Goal: Transaction & Acquisition: Purchase product/service

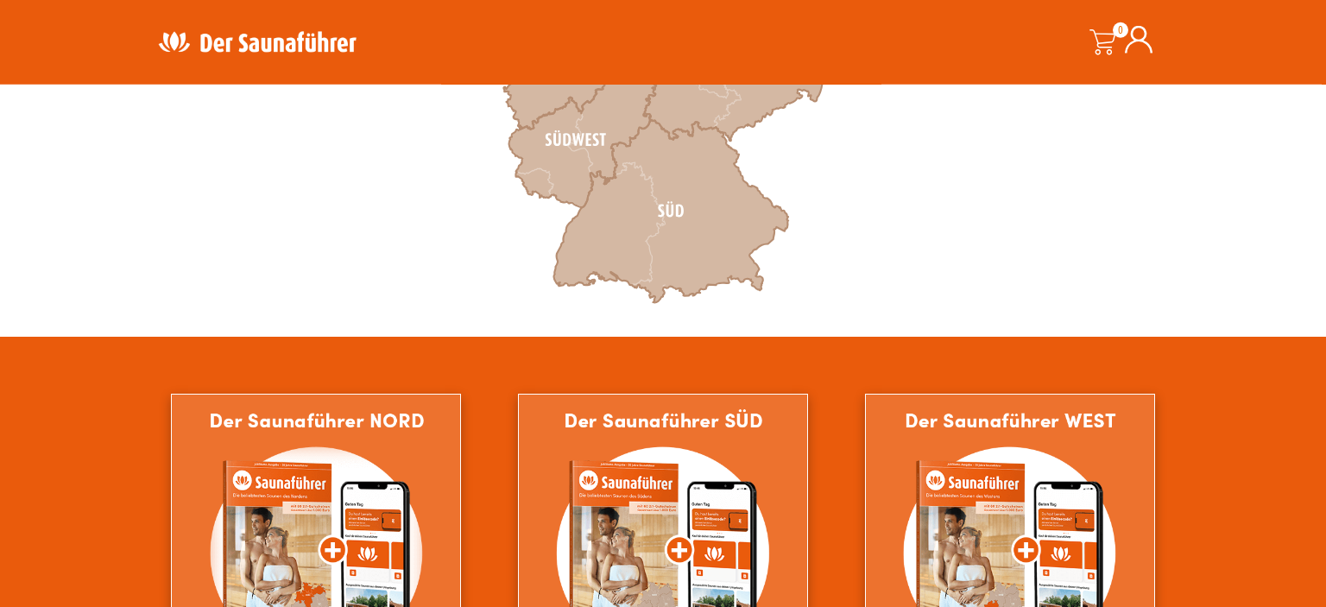
scroll to position [729, 0]
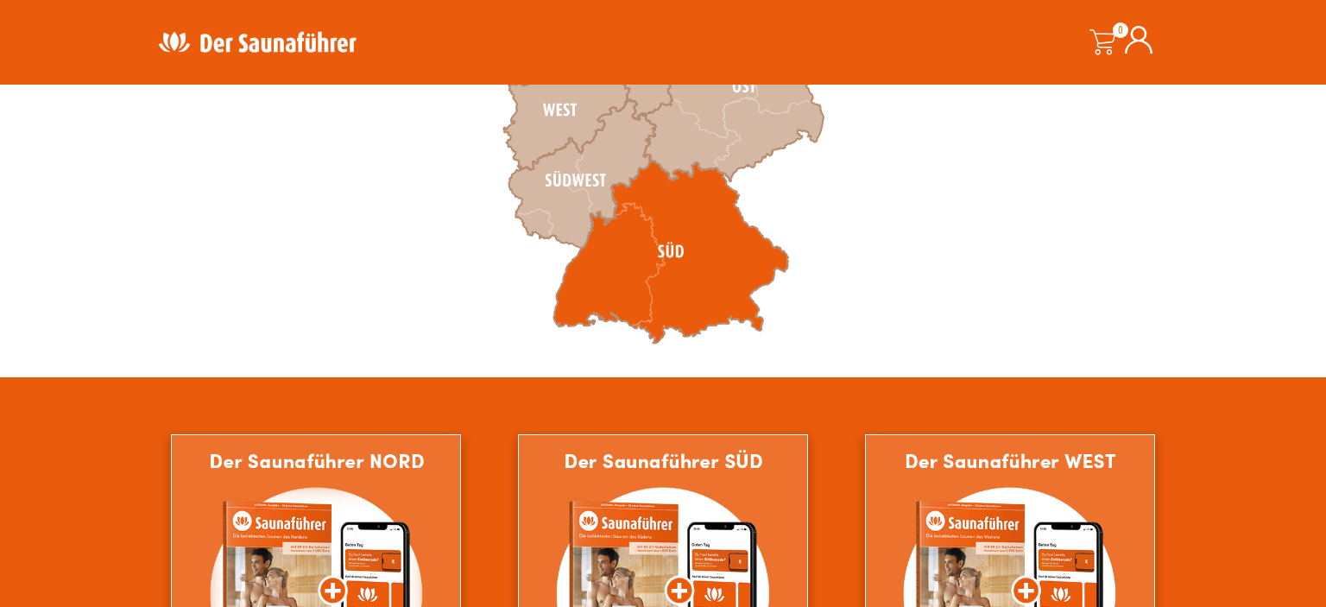
click at [696, 235] on icon at bounding box center [670, 252] width 235 height 183
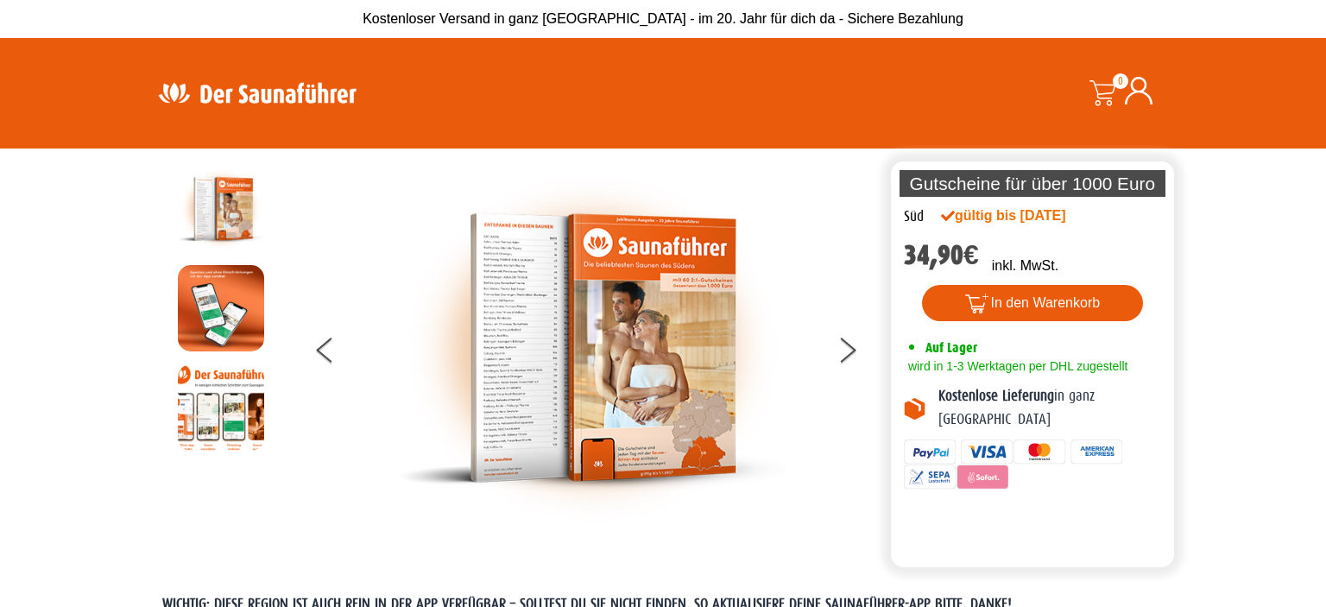
click at [223, 313] on img at bounding box center [221, 308] width 86 height 86
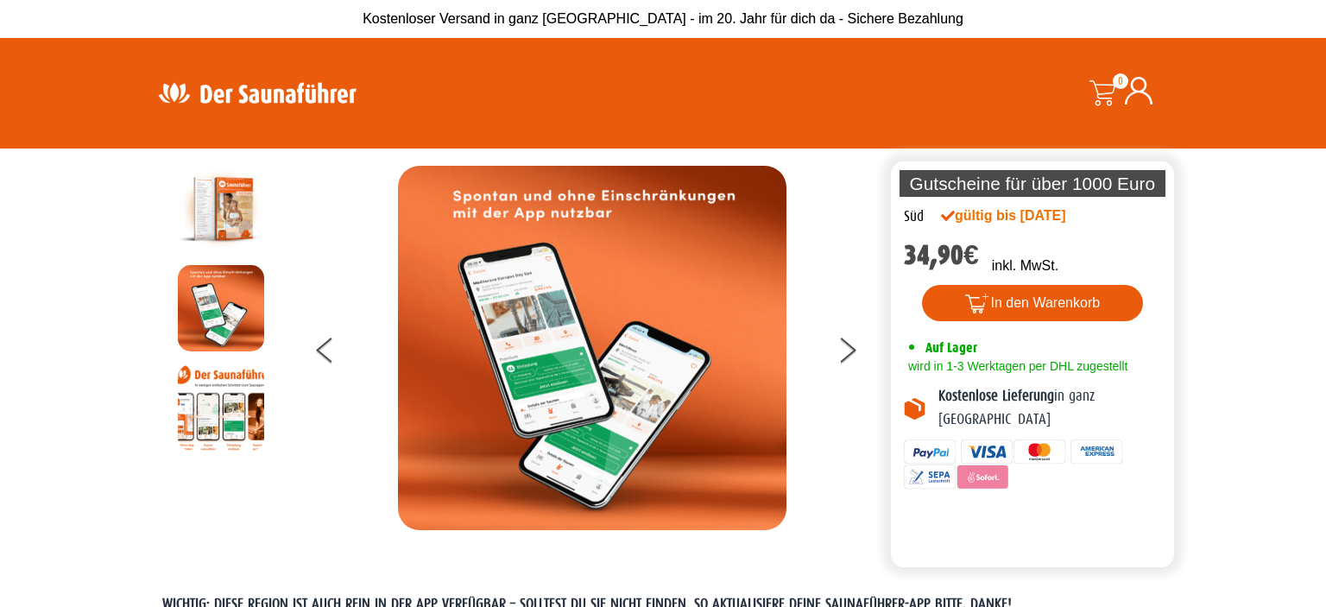
click at [215, 404] on img at bounding box center [221, 407] width 86 height 86
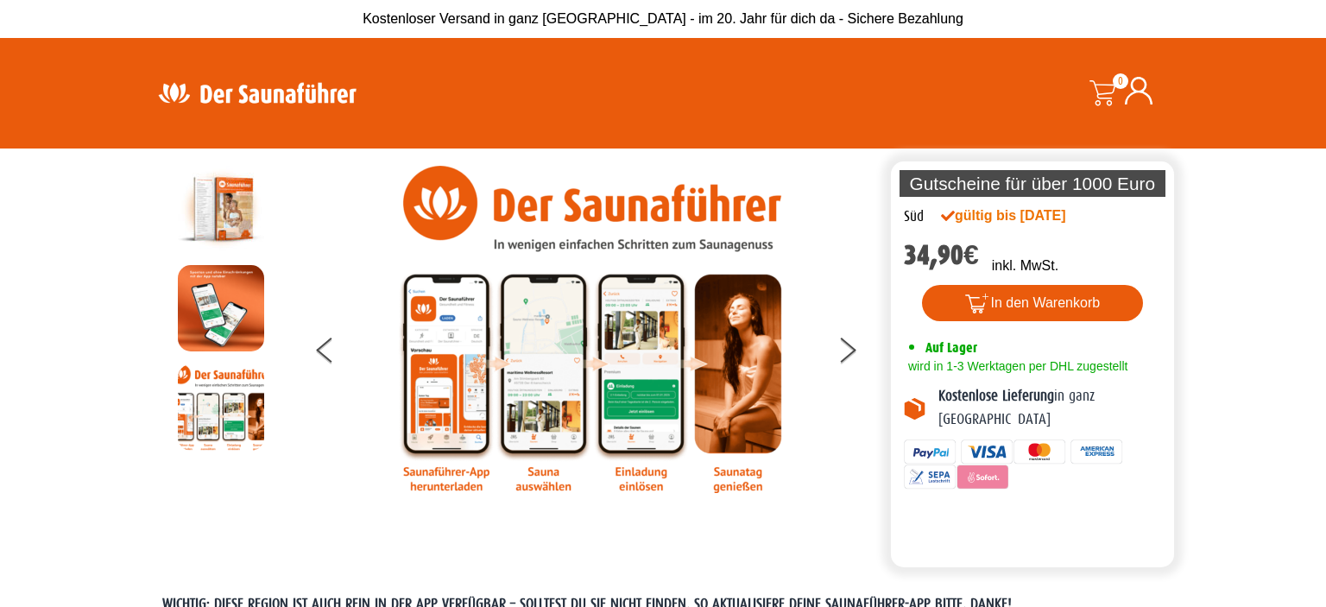
click at [473, 373] on img at bounding box center [592, 329] width 389 height 327
